Goal: Transaction & Acquisition: Purchase product/service

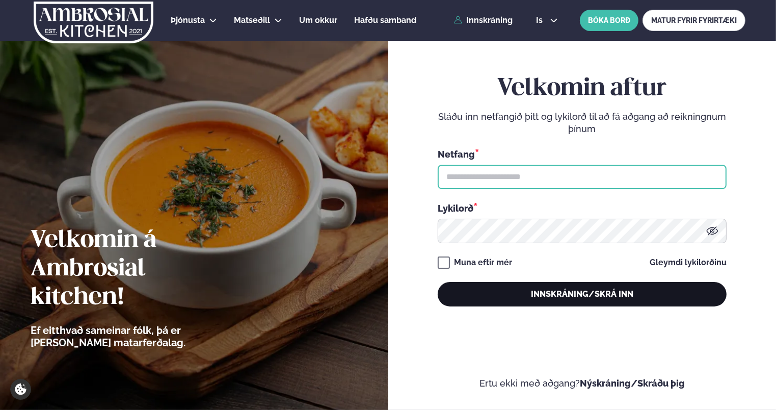
type input "**********"
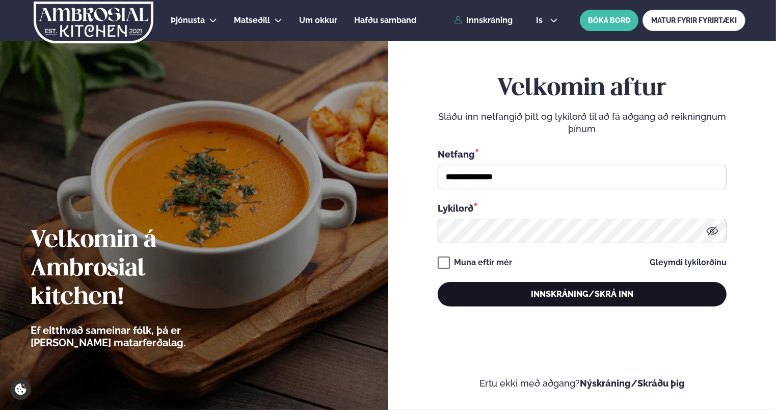
click at [544, 295] on button "Innskráning/Skrá inn" at bounding box center [582, 294] width 289 height 24
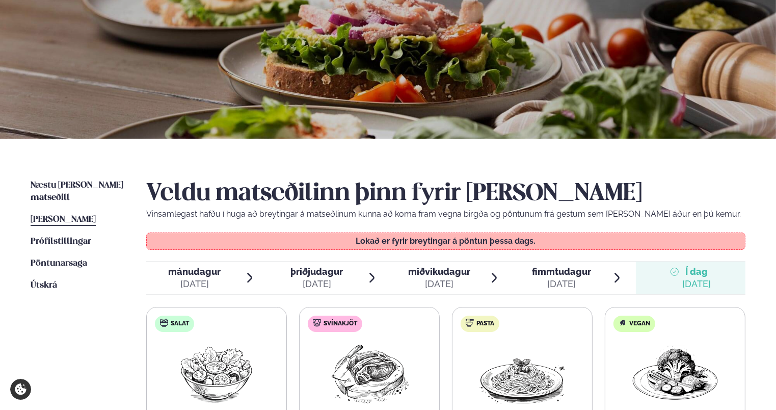
scroll to position [102, 0]
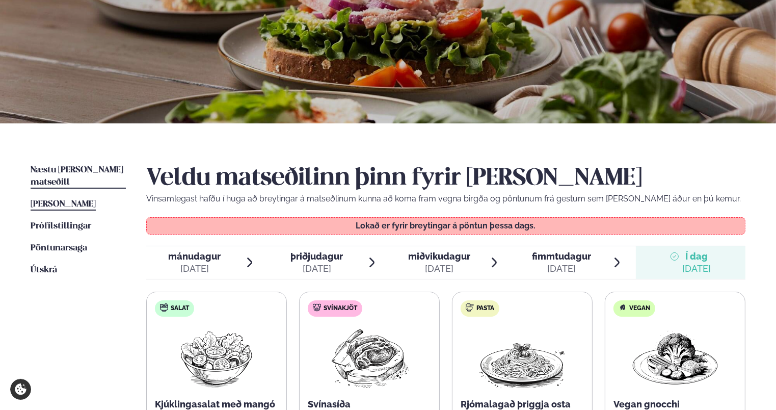
click at [82, 168] on span "Næstu [PERSON_NAME] matseðill" at bounding box center [77, 176] width 93 height 21
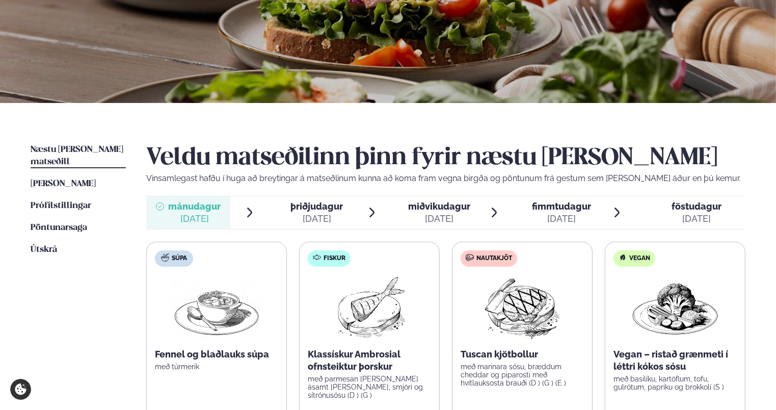
scroll to position [204, 0]
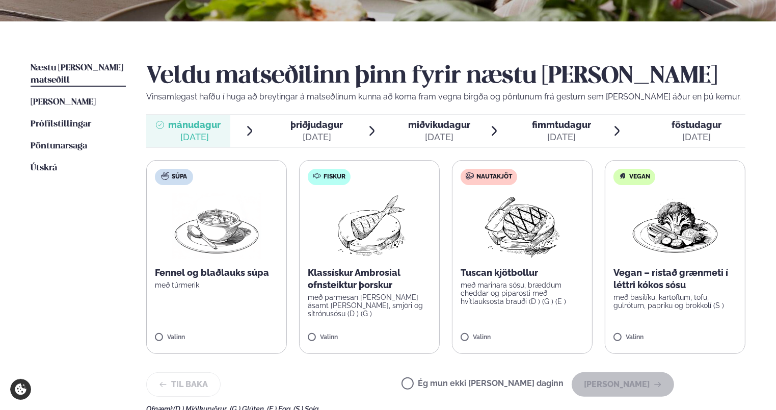
click at [320, 123] on span "þriðjudagur" at bounding box center [317, 124] width 52 height 11
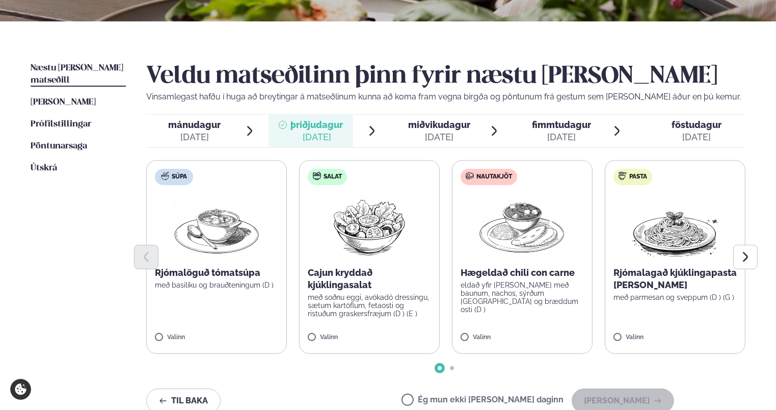
click at [544, 306] on label "Pasta Rjómalagað kjúklingapasta [PERSON_NAME] með parmesan og sveppum (D ) (G )…" at bounding box center [675, 257] width 141 height 194
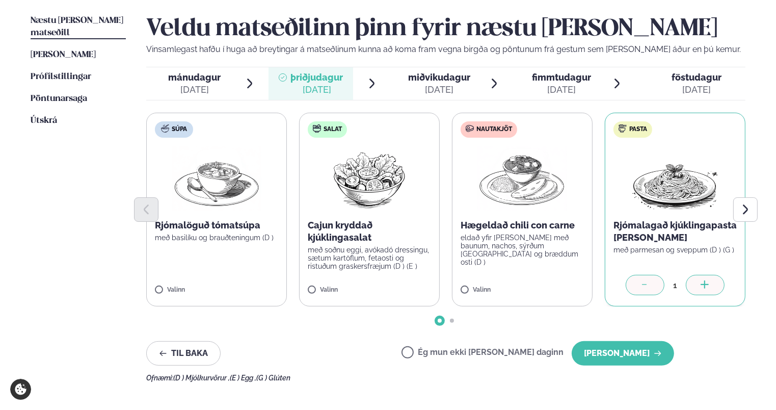
scroll to position [255, 0]
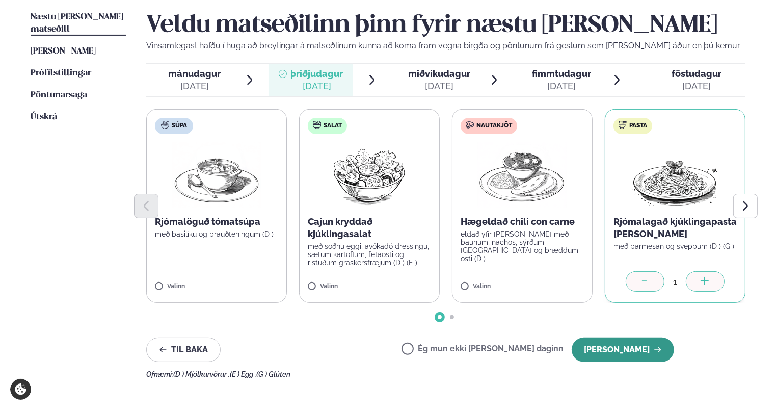
click at [544, 317] on button "[PERSON_NAME]" at bounding box center [623, 349] width 102 height 24
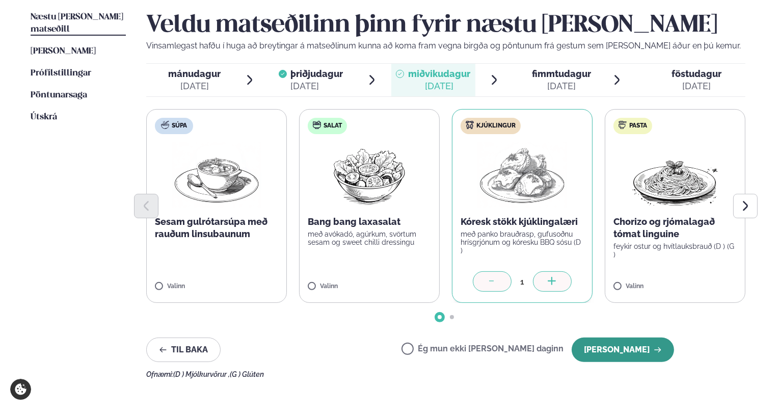
click at [544, 317] on button "[PERSON_NAME]" at bounding box center [623, 349] width 102 height 24
